Goal: Communication & Community: Share content

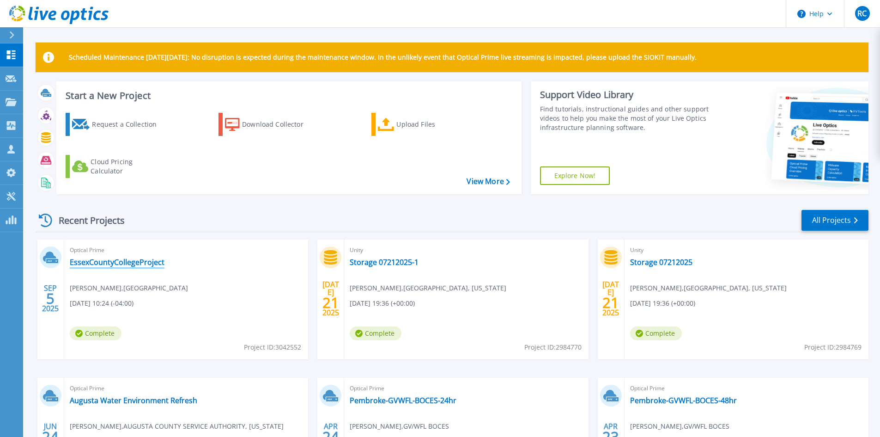
click at [121, 261] on link "EssexCountyCollegeProject" at bounding box center [117, 261] width 95 height 9
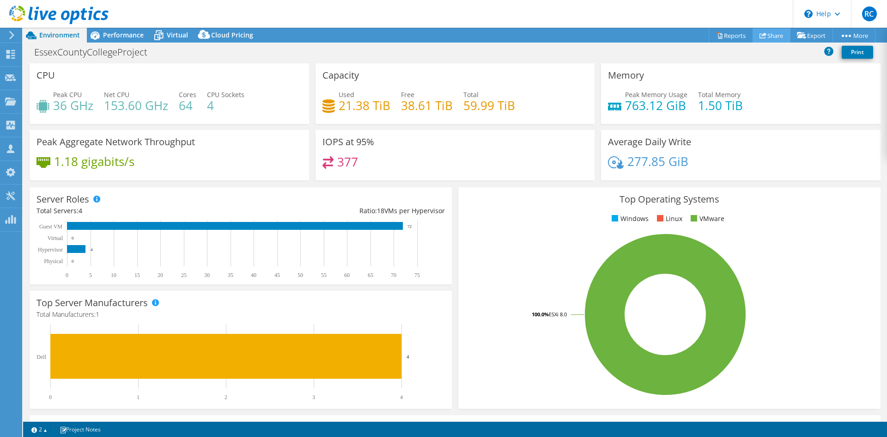
click at [772, 37] on link "Share" at bounding box center [772, 35] width 38 height 14
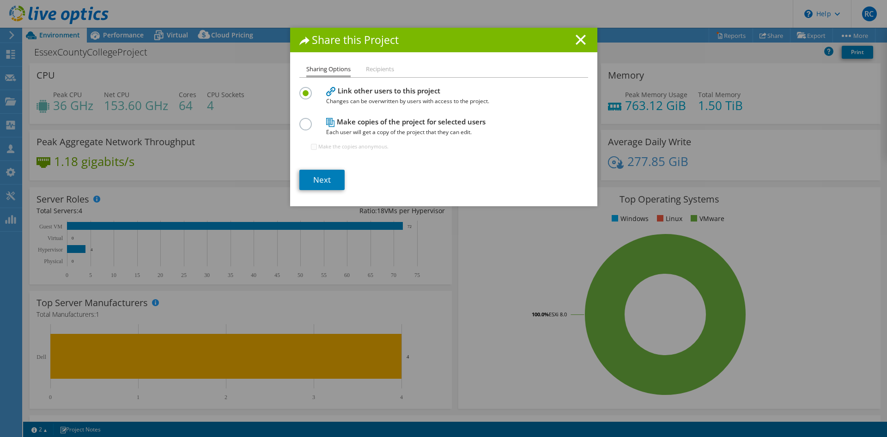
click at [302, 120] on label at bounding box center [307, 119] width 16 height 2
click at [0, 0] on input "radio" at bounding box center [0, 0] width 0 height 0
click at [317, 179] on link "Next" at bounding box center [321, 180] width 45 height 20
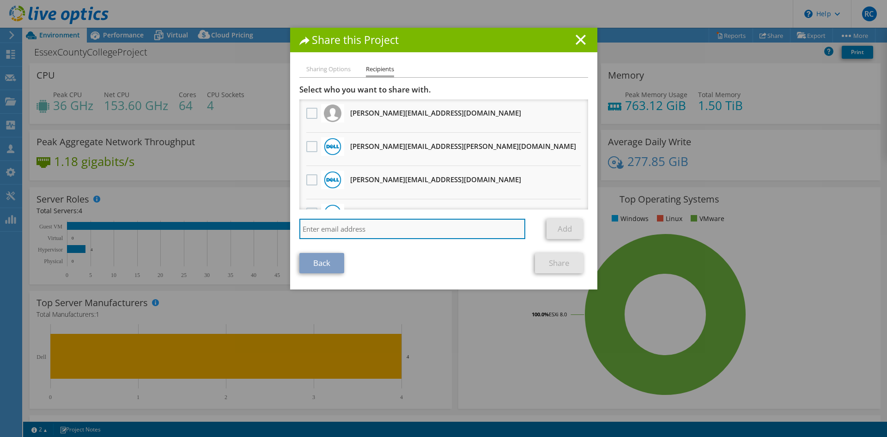
click at [343, 232] on input "search" at bounding box center [412, 229] width 226 height 20
type input "b"
type input "brandon_brady@shi.com"
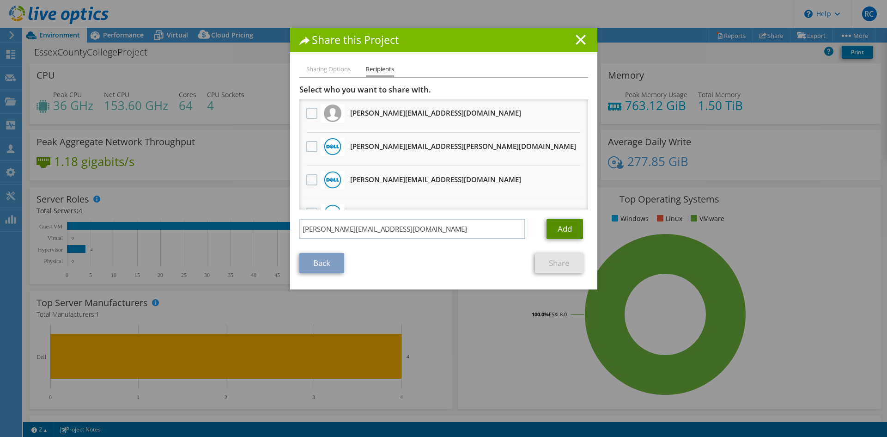
click at [571, 228] on link "Add" at bounding box center [565, 229] width 37 height 20
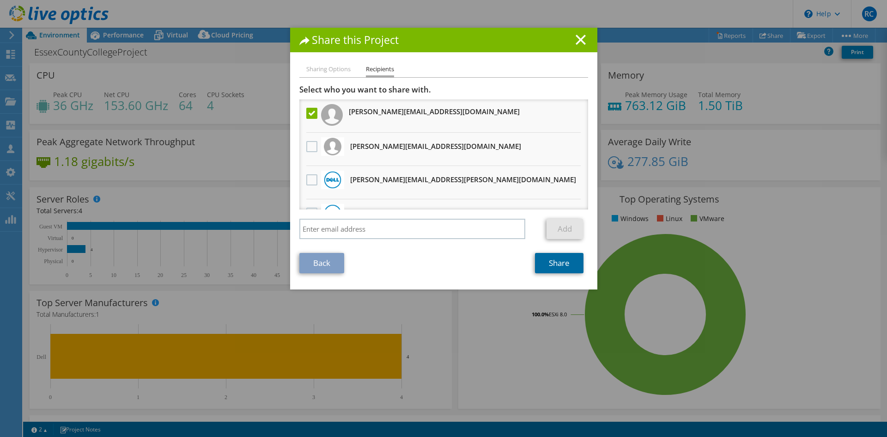
click at [558, 265] on link "Share" at bounding box center [559, 263] width 49 height 20
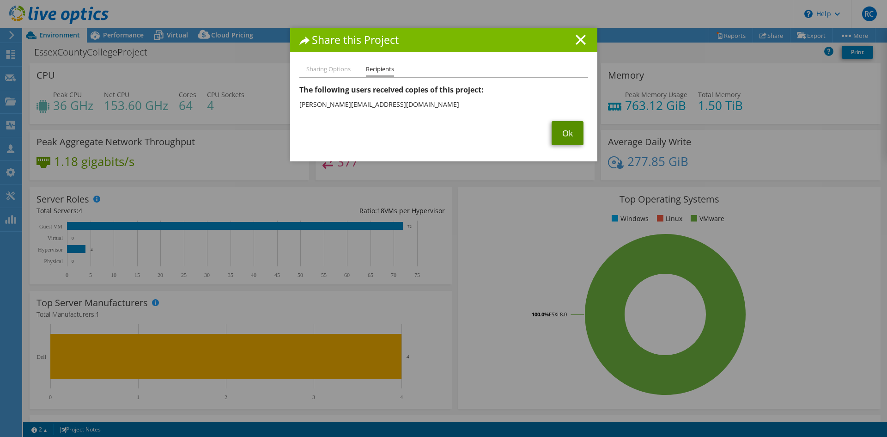
click at [563, 136] on link "Ok" at bounding box center [568, 133] width 32 height 24
